Goal: Navigation & Orientation: Find specific page/section

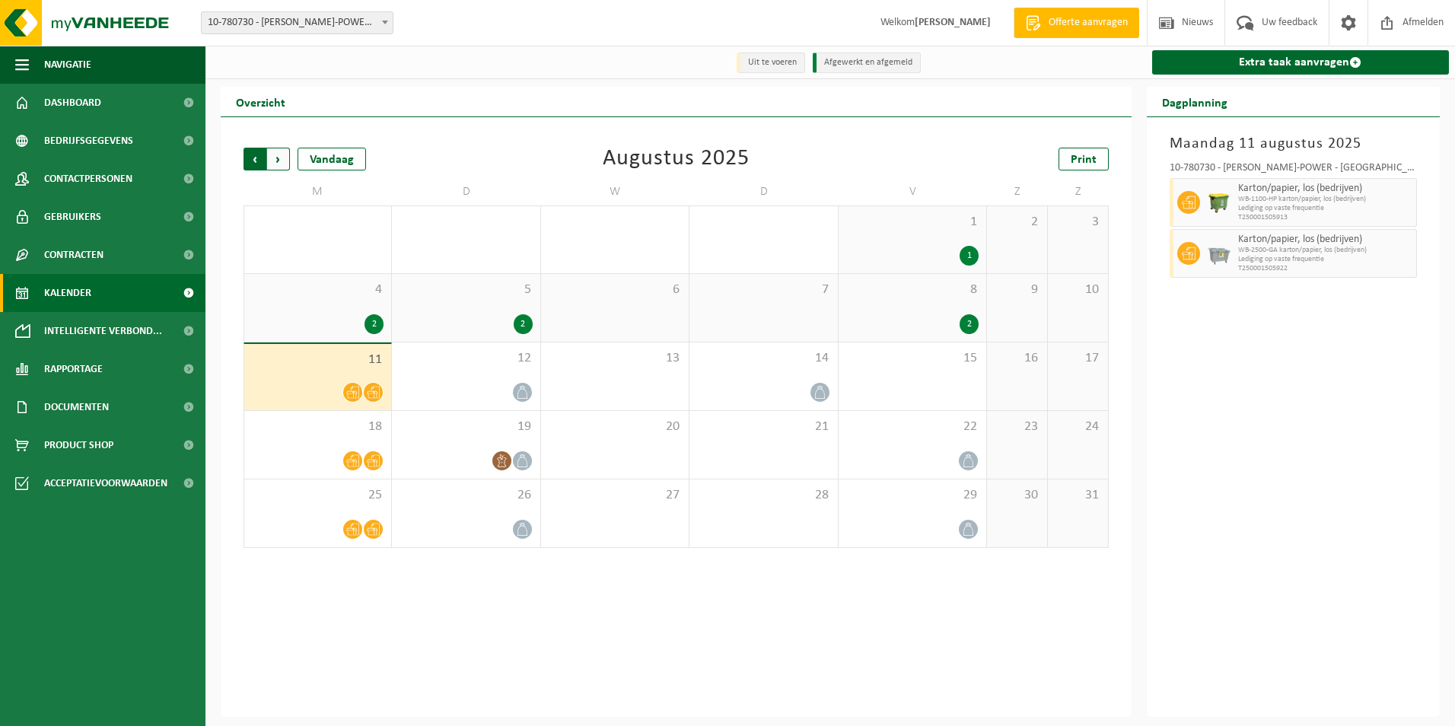
click at [285, 163] on span "Volgende" at bounding box center [278, 159] width 23 height 23
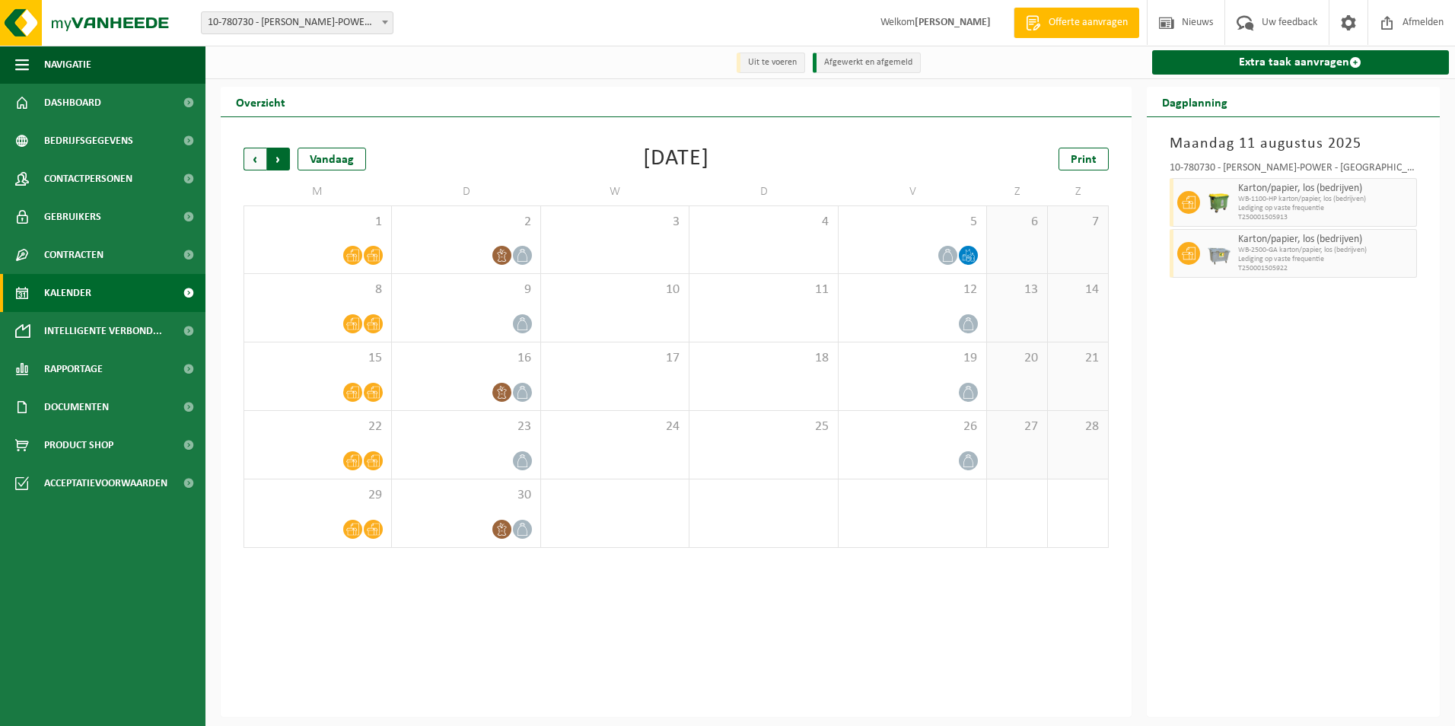
click at [246, 164] on span "Vorige" at bounding box center [255, 159] width 23 height 23
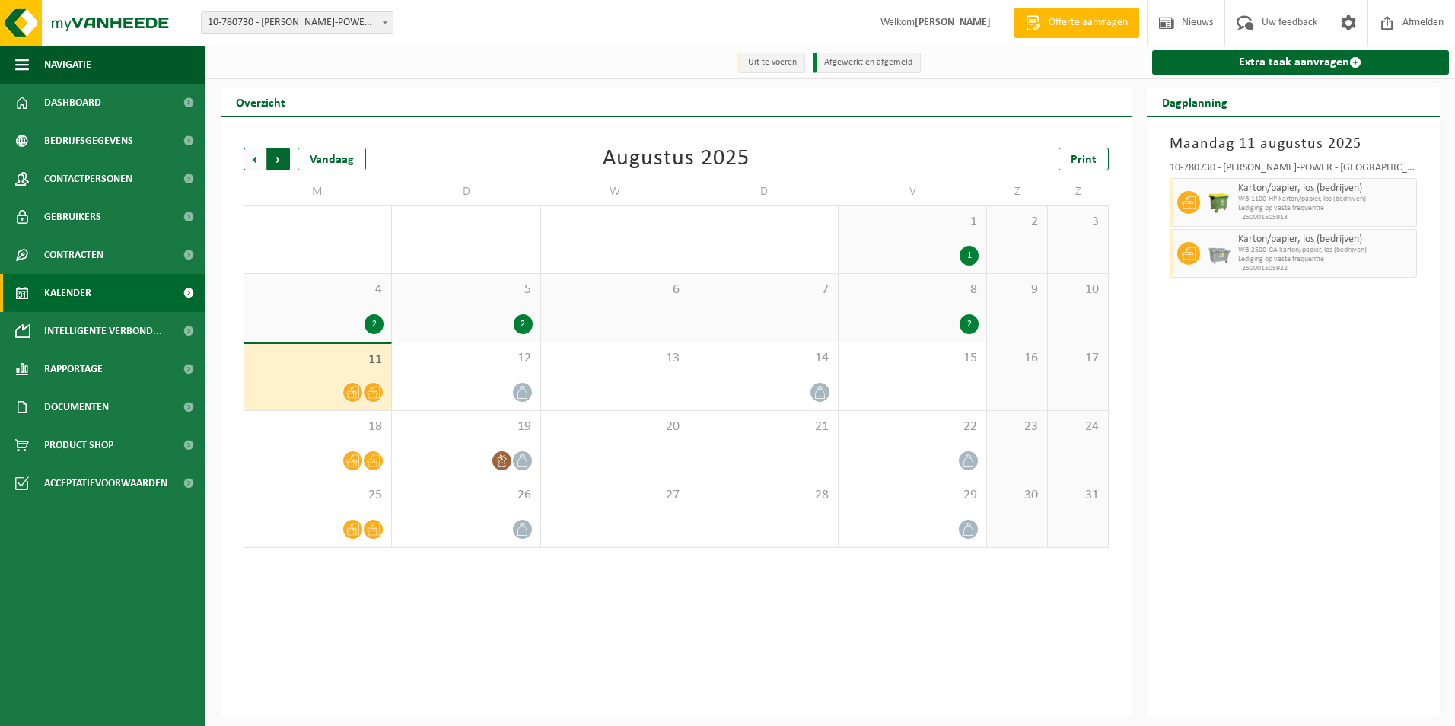
click at [244, 164] on span "Vorige" at bounding box center [255, 159] width 23 height 23
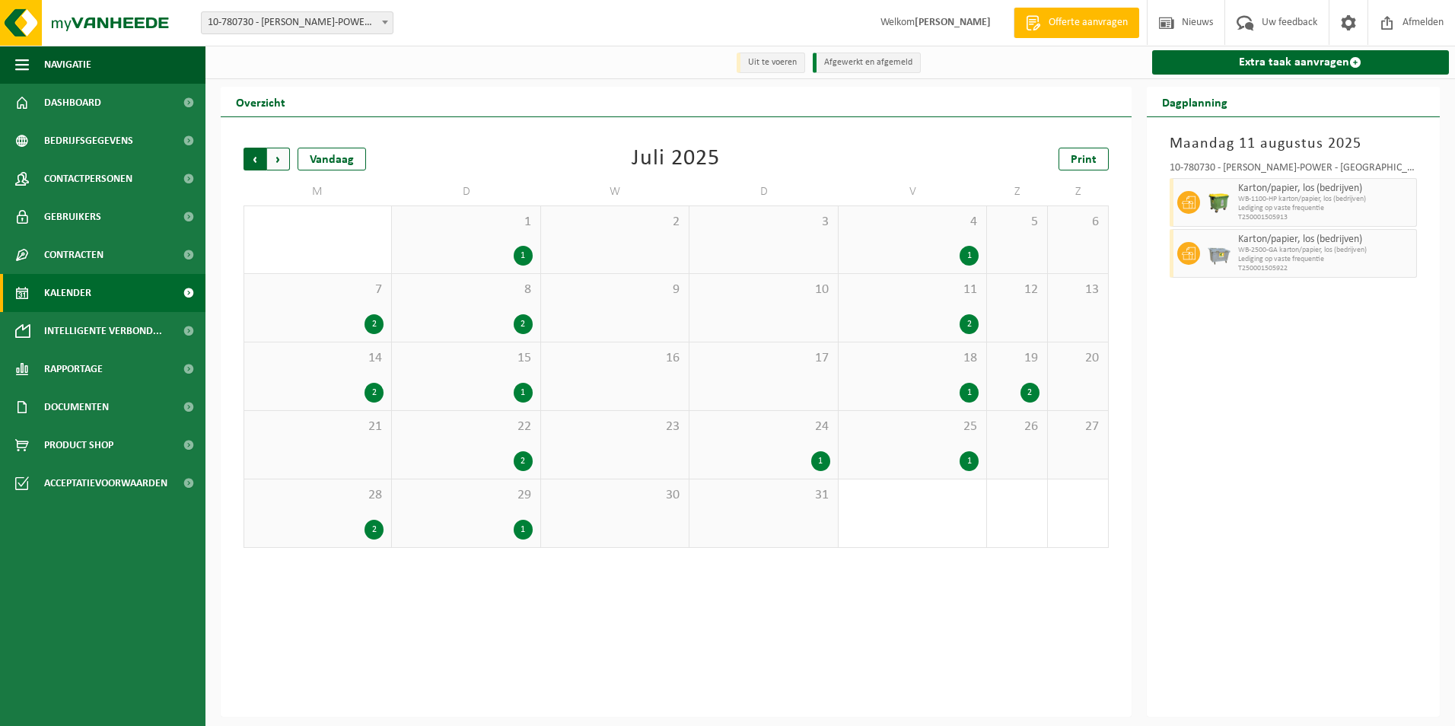
click at [276, 165] on span "Volgende" at bounding box center [278, 159] width 23 height 23
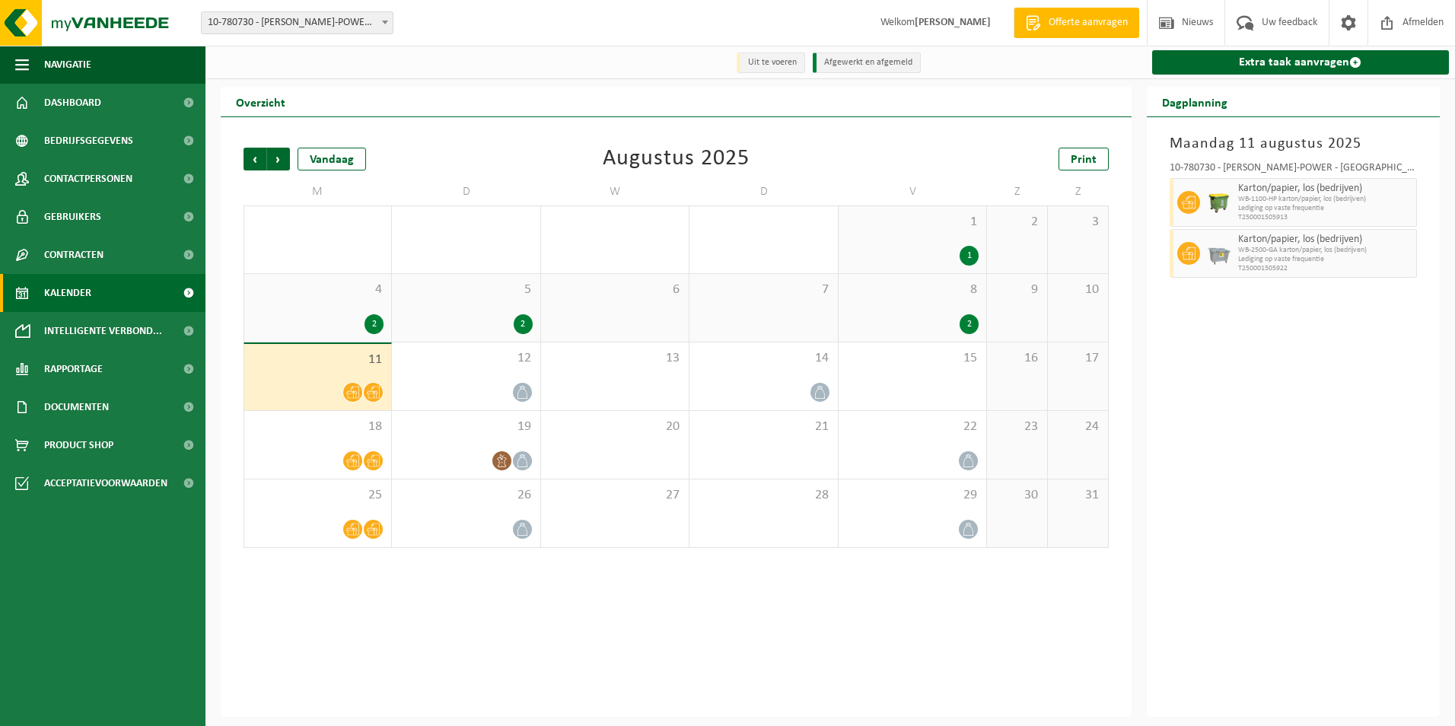
click at [969, 327] on div "2" at bounding box center [969, 324] width 19 height 20
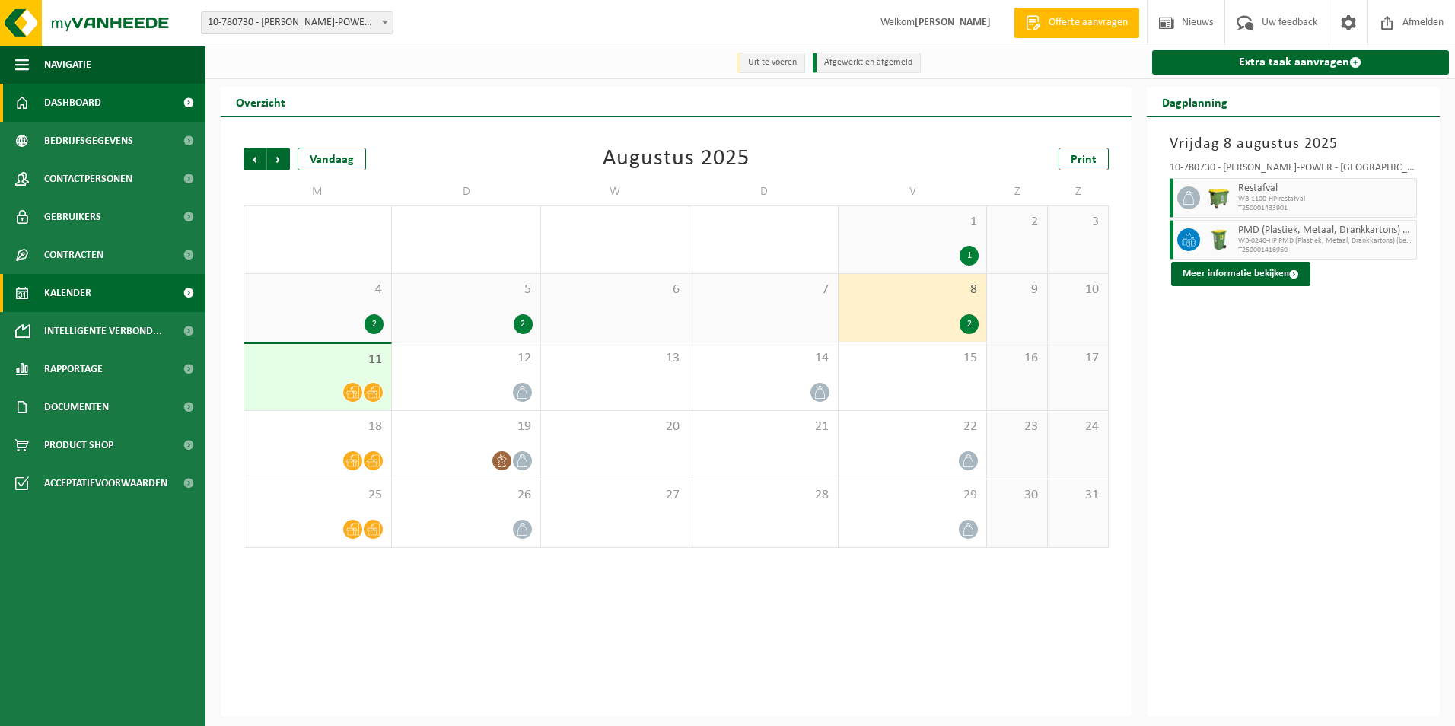
click at [59, 100] on span "Dashboard" at bounding box center [72, 103] width 57 height 38
